Goal: Find specific page/section: Find specific page/section

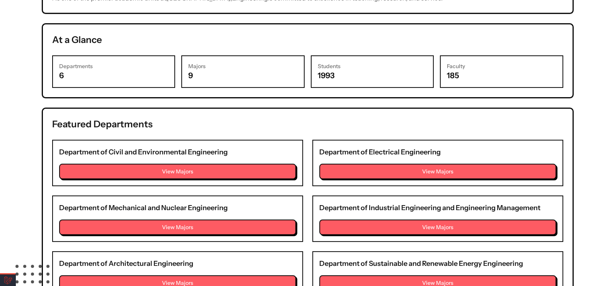
scroll to position [386, 0]
